Goal: Task Accomplishment & Management: Manage account settings

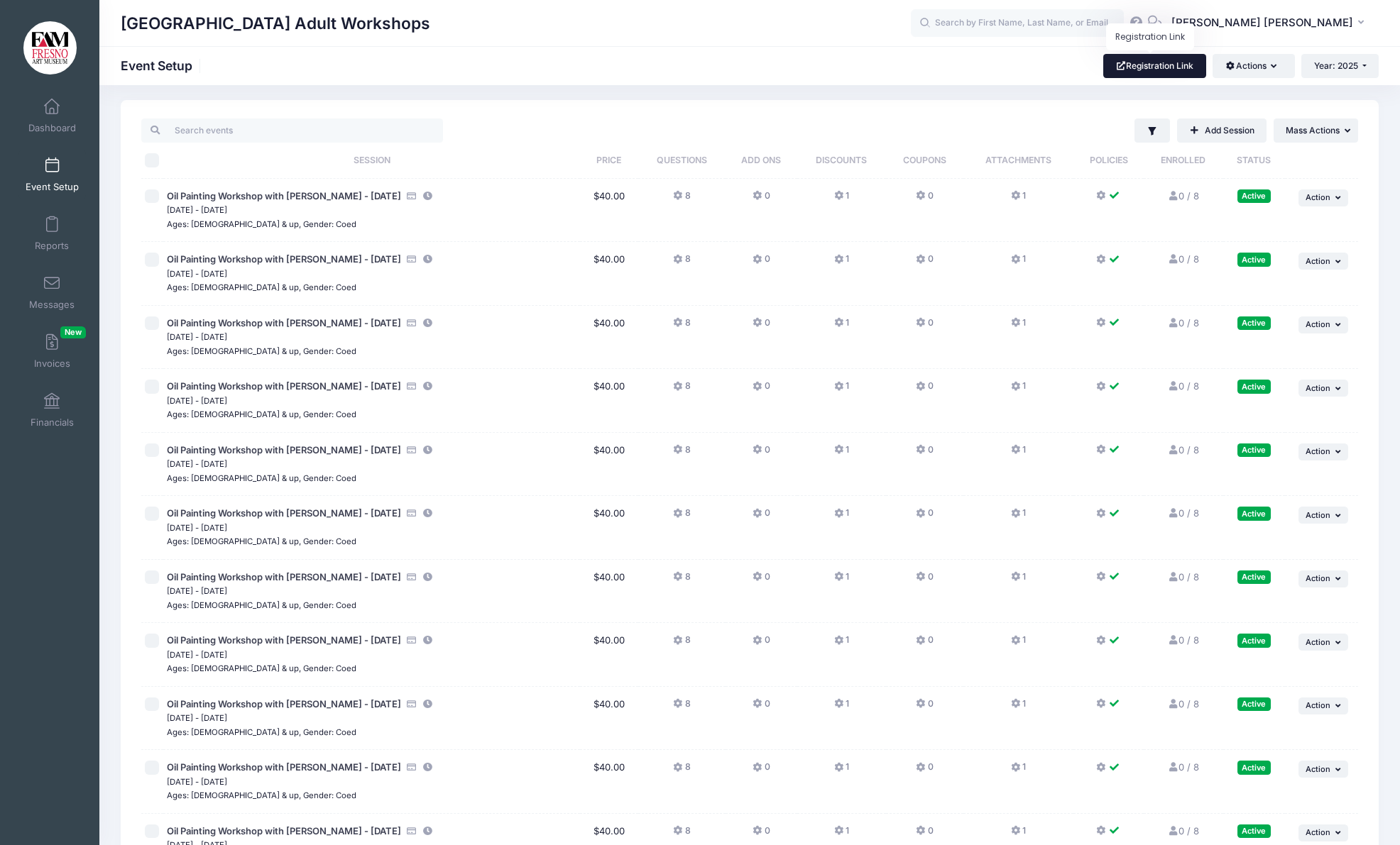
scroll to position [4, 0]
click at [1147, 63] on link "Registration Link" at bounding box center [1155, 66] width 103 height 24
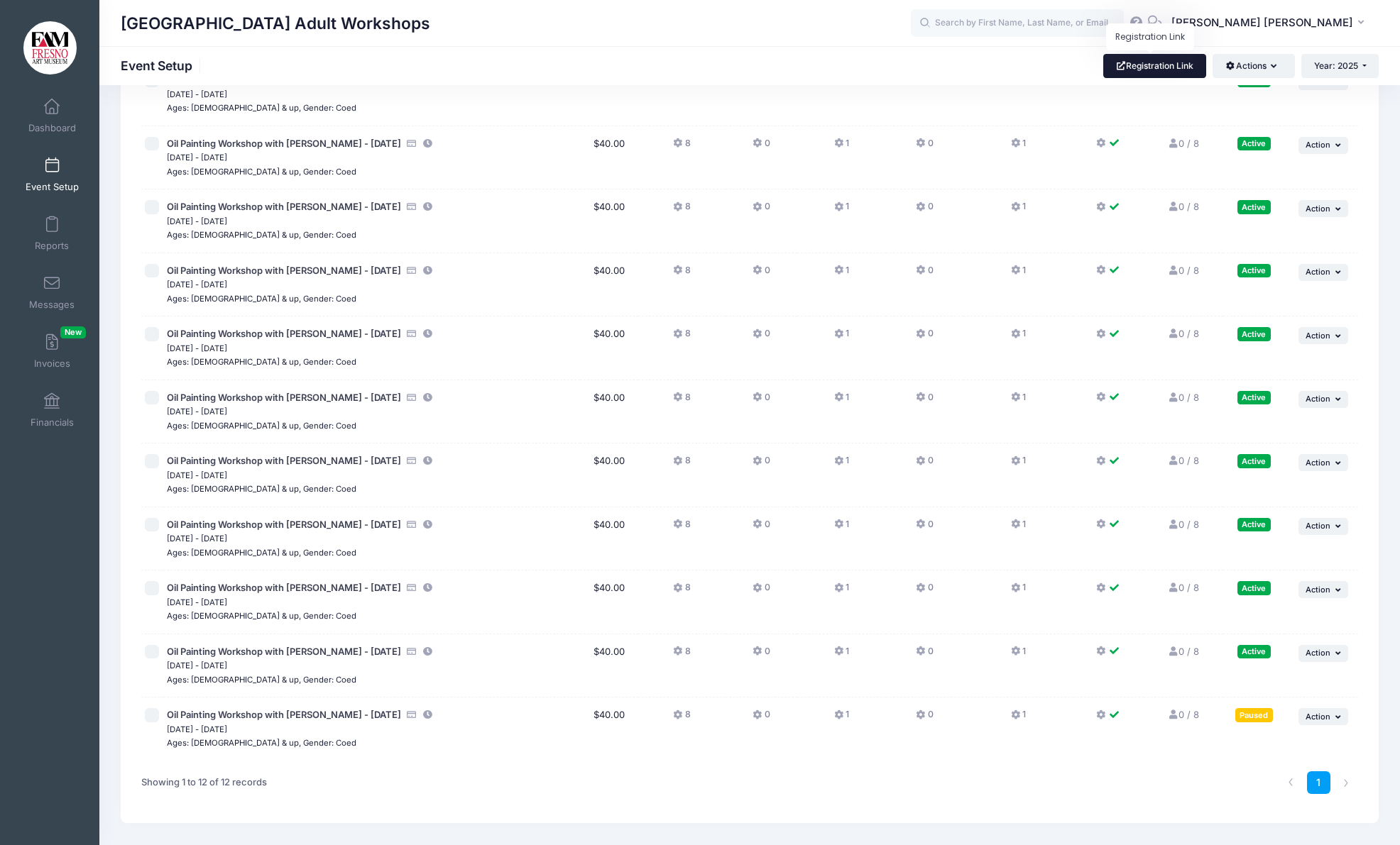
scroll to position [231, 0]
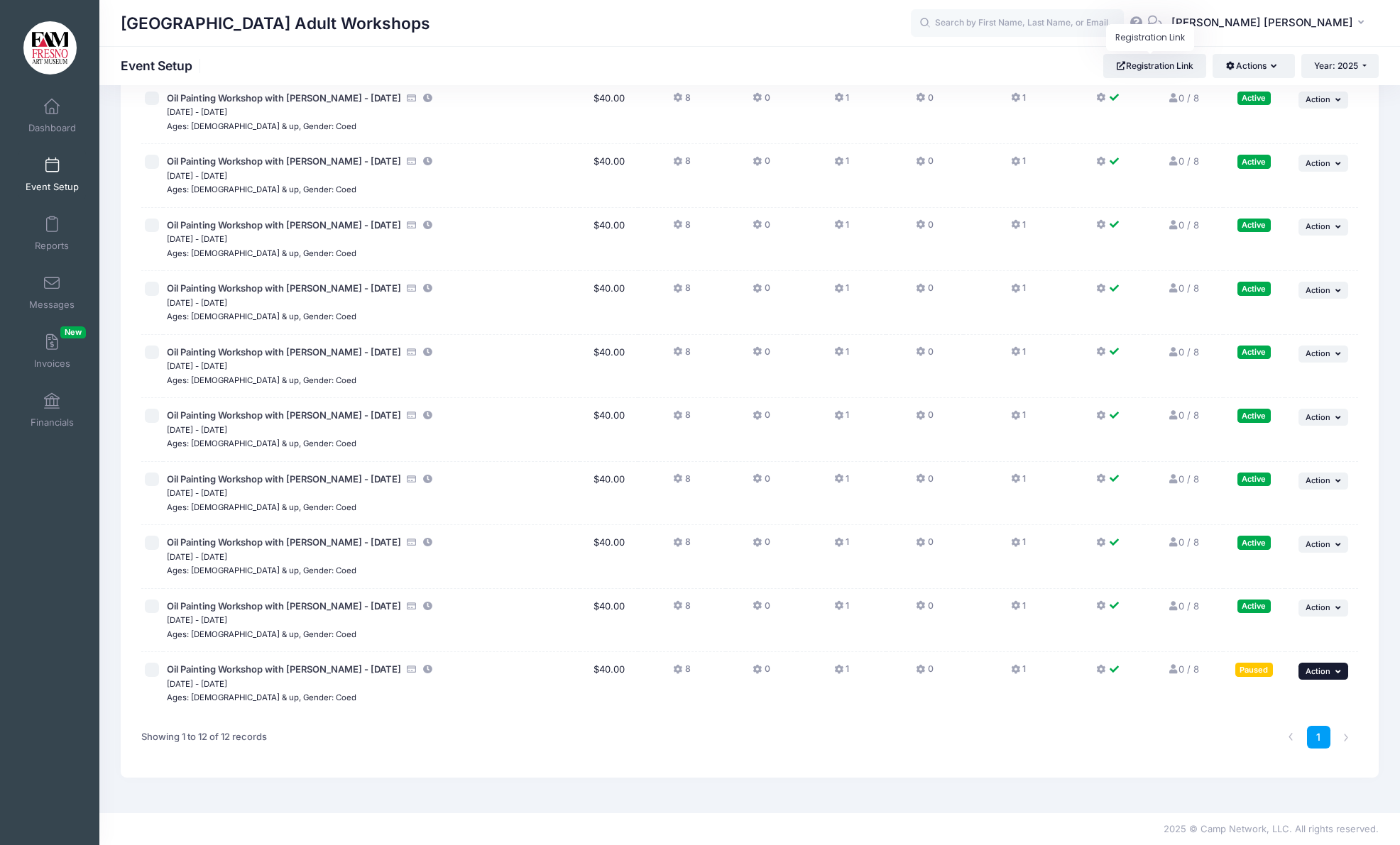
click at [1334, 670] on button "... Action" at bounding box center [1324, 671] width 50 height 17
click at [1289, 702] on link "Resume Session" at bounding box center [1277, 702] width 128 height 27
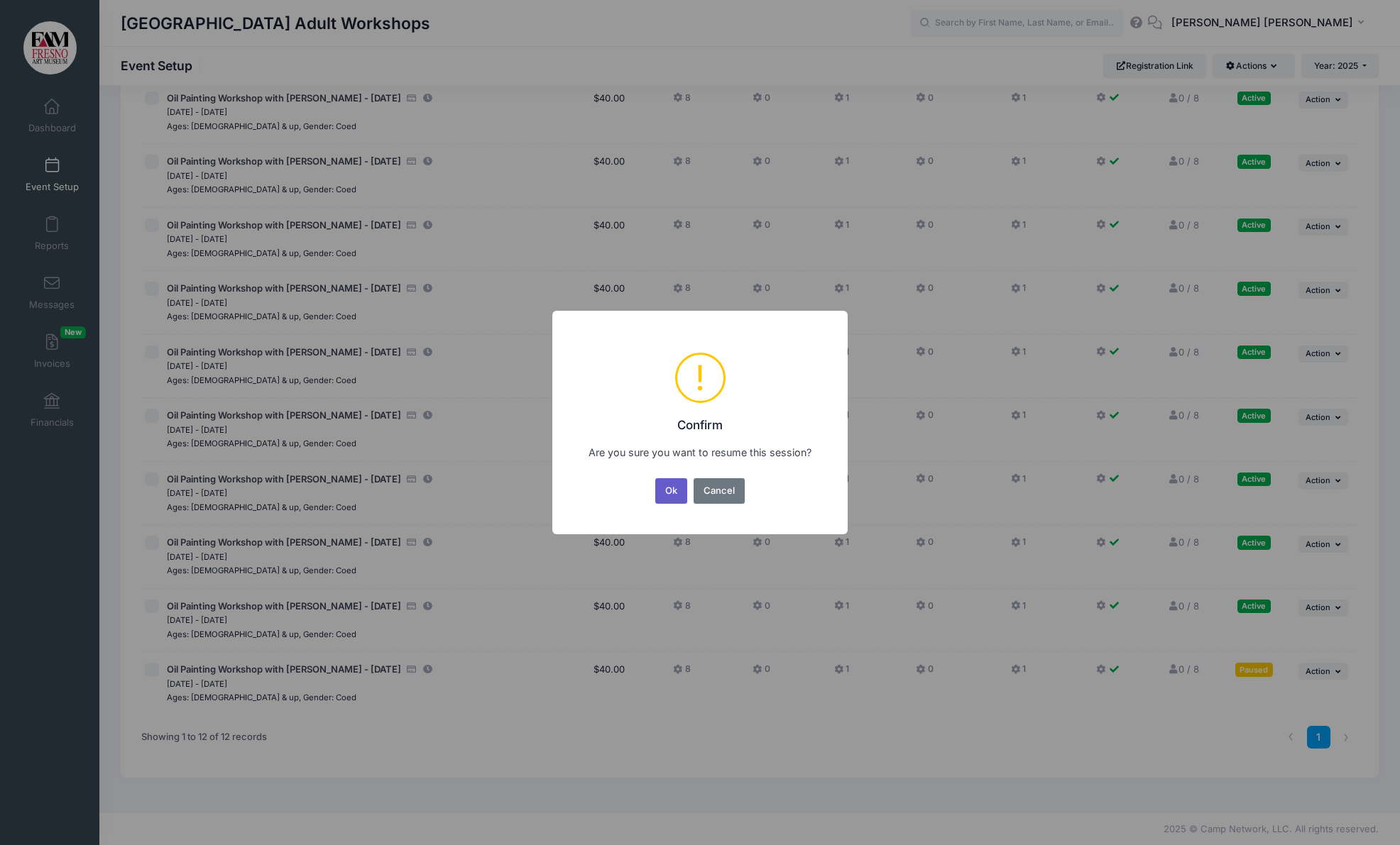
click at [665, 487] on button "Ok" at bounding box center [672, 491] width 33 height 26
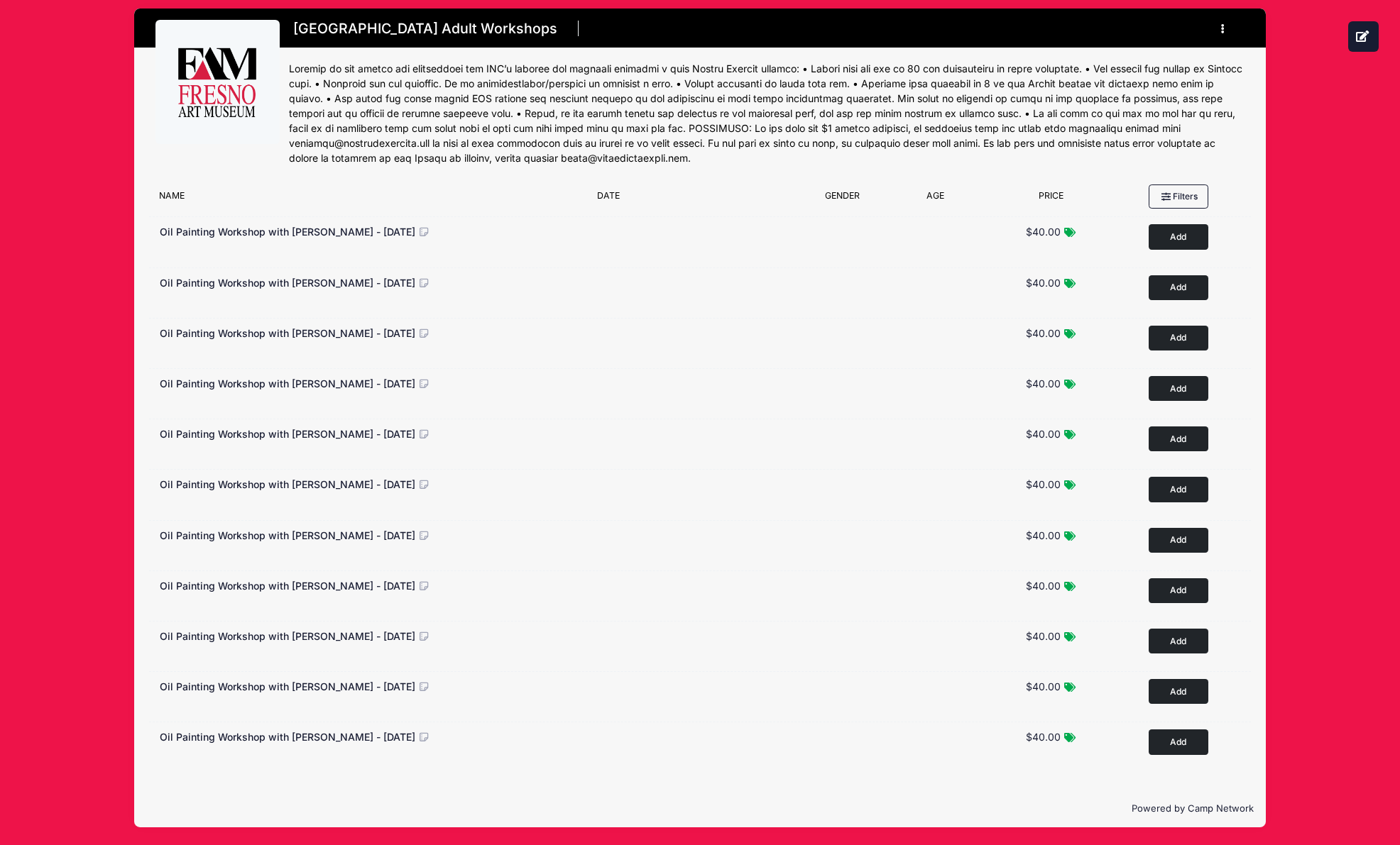
scroll to position [7, 0]
